Goal: Task Accomplishment & Management: Use online tool/utility

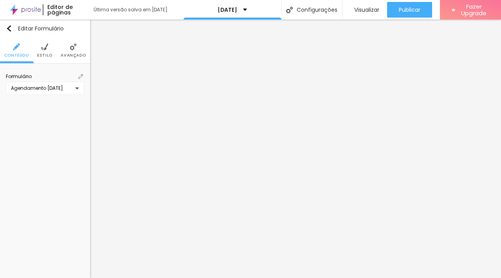
click at [82, 76] on img at bounding box center [80, 76] width 5 height 5
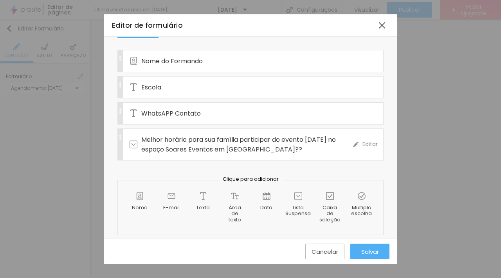
scroll to position [59, 0]
click at [229, 156] on div "Melhor horário para sua família participar do evento [DATE] no espaço Soares Ev…" at bounding box center [240, 144] width 223 height 31
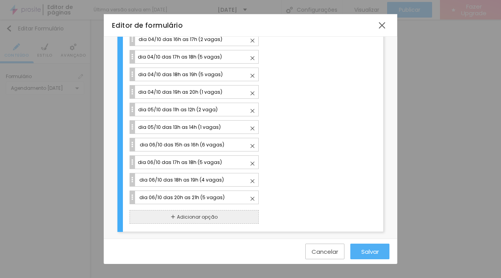
scroll to position [363, 0]
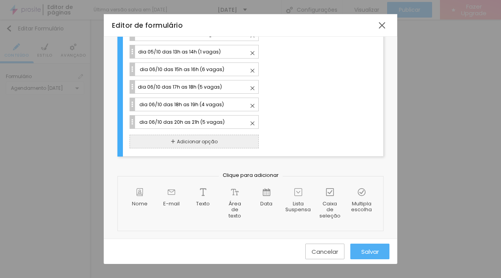
click at [194, 138] on span "Adicionar opção" at bounding box center [197, 141] width 41 height 7
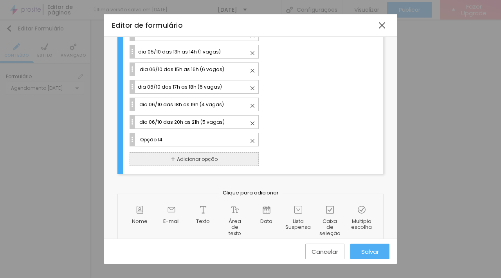
click at [194, 137] on input "Opção 14" at bounding box center [198, 140] width 119 height 8
type input "O"
type input "dia 05/10 das 14h as 15h (1 vaga)"
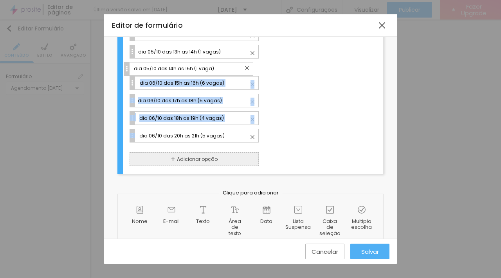
drag, startPoint x: 131, startPoint y: 145, endPoint x: 126, endPoint y: 74, distance: 71.0
type input "dia 05/10 das 14h as 15h (1 vaga)"
type input "dia 06/10 das 15h as 16h (6 vagas)"
type input "dia 06/10 das 17h as 18h (5 vagas)"
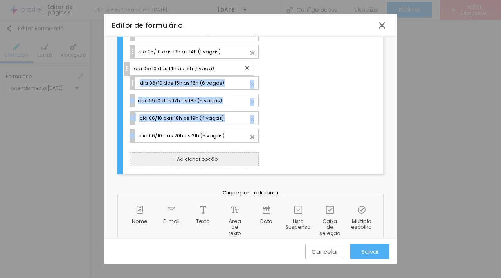
type input "dia 06/10 das 18h as 19h (4 vagas)"
type input "dia 06/10 das 20h as 21h (5 vagas)"
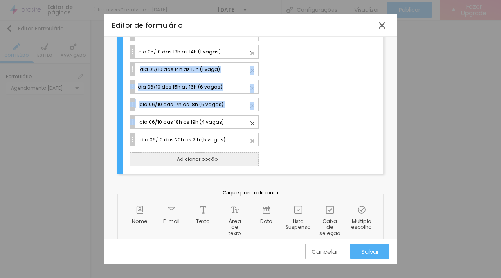
click at [284, 104] on div "12 dia 06/10 das 17h as 18h (5 vagas)" at bounding box center [252, 105] width 246 height 14
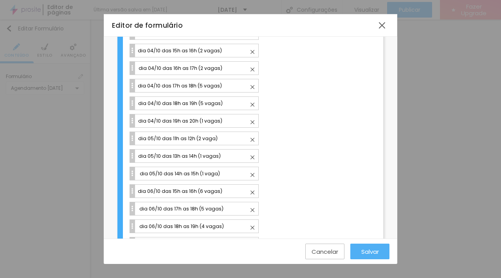
scroll to position [259, 0]
click at [359, 250] on button "Salvar" at bounding box center [369, 252] width 39 height 16
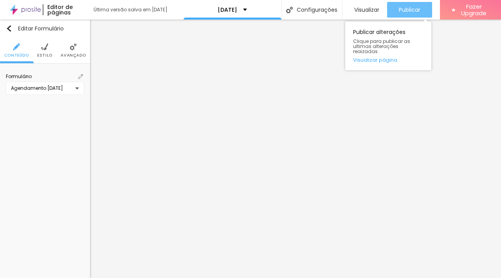
click at [401, 8] on span "Publicar" at bounding box center [410, 10] width 22 height 6
